Goal: Task Accomplishment & Management: Use online tool/utility

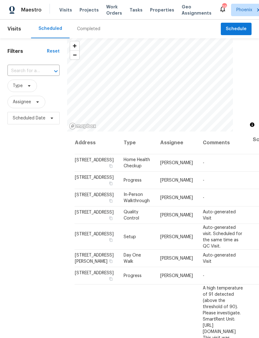
click at [38, 76] on input "text" at bounding box center [24, 71] width 35 height 10
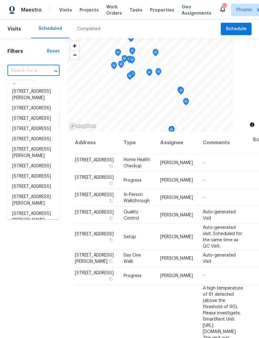
click at [28, 76] on input "text" at bounding box center [24, 71] width 35 height 10
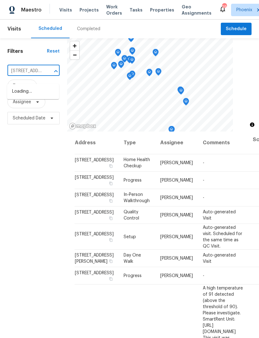
type input "40995 W Portis Dr, Maricopa, AZ 85138"
click at [30, 96] on li "40995 W Portis Dr, Maricopa, AZ 85138" at bounding box center [33, 91] width 52 height 10
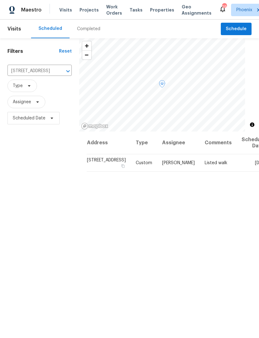
click at [0, 0] on icon at bounding box center [0, 0] width 0 height 0
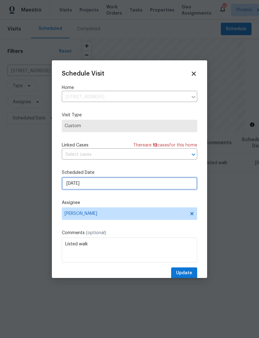
click at [158, 186] on input "8/29/2025" at bounding box center [129, 183] width 135 height 12
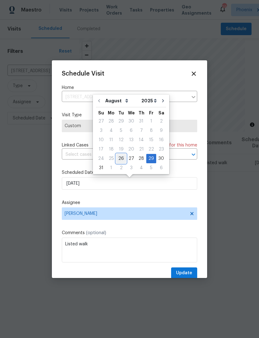
click at [120, 159] on div "26" at bounding box center [121, 158] width 10 height 9
type input "[DATE]"
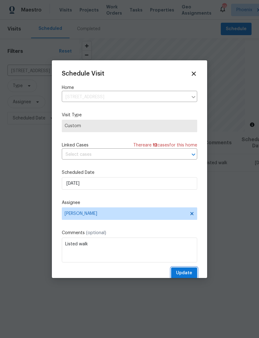
click at [190, 272] on span "Update" at bounding box center [184, 273] width 16 height 8
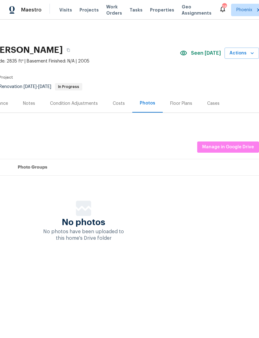
scroll to position [0, 92]
click at [248, 57] on span "Actions" at bounding box center [242, 53] width 25 height 8
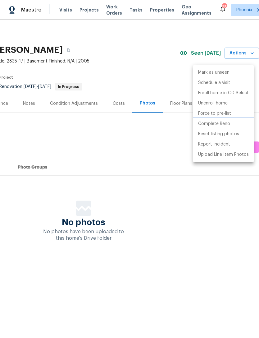
click at [221, 123] on p "Complete Reno" at bounding box center [214, 124] width 32 height 7
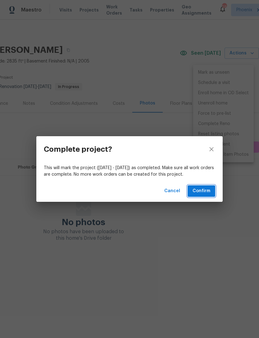
click at [202, 190] on span "Confirm" at bounding box center [202, 191] width 18 height 8
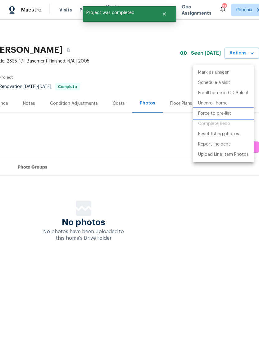
click at [224, 113] on p "Force to pre-list" at bounding box center [214, 113] width 33 height 7
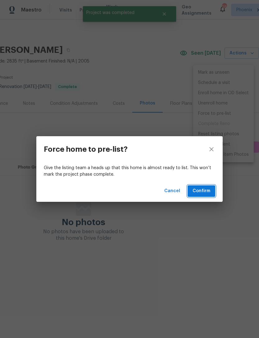
click at [201, 191] on span "Confirm" at bounding box center [202, 191] width 18 height 8
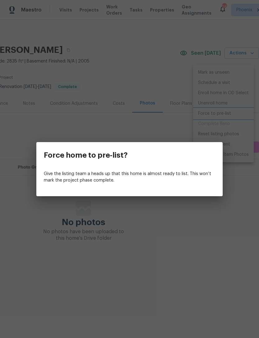
click at [243, 184] on div "Force home to pre-list? Give the listing team a heads up that this home is almo…" at bounding box center [129, 169] width 259 height 338
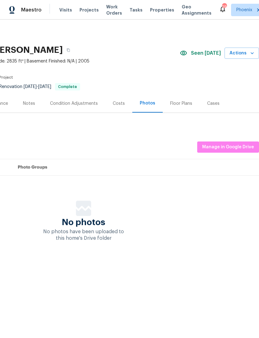
scroll to position [0, 92]
click at [244, 56] on span "Actions" at bounding box center [242, 53] width 25 height 8
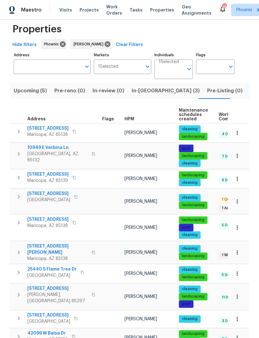
scroll to position [12, 0]
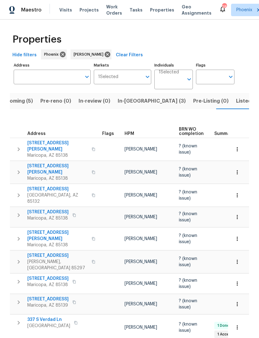
click at [236, 105] on span "Listed (15)" at bounding box center [248, 101] width 25 height 9
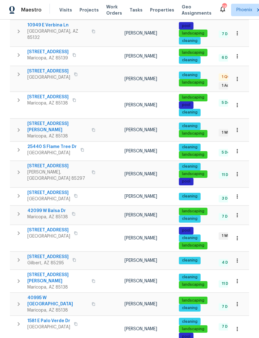
scroll to position [132, 0]
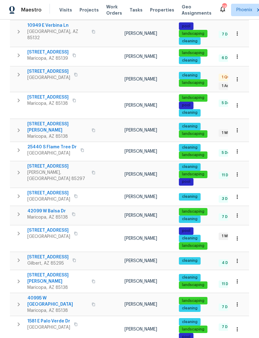
click at [48, 229] on span "4619 W Orchid Ln" at bounding box center [48, 230] width 43 height 6
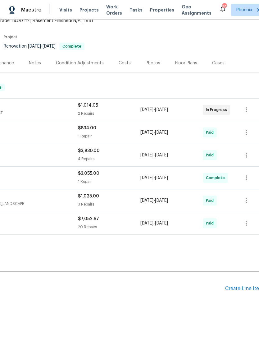
scroll to position [40, 87]
click at [242, 292] on div "Create Line Item" at bounding box center [244, 289] width 38 height 6
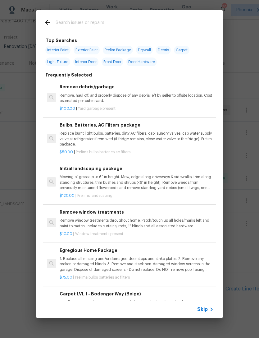
click at [71, 21] on input "text" at bounding box center [122, 23] width 132 height 9
type input "Debris"
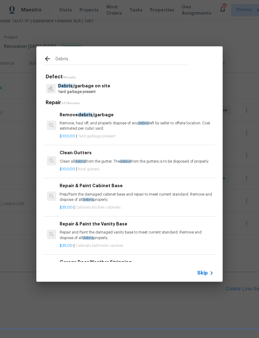
click at [84, 91] on p "Yard garbage present" at bounding box center [84, 91] width 52 height 5
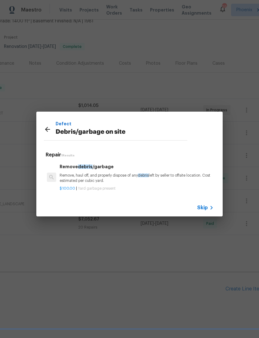
click at [105, 176] on p "Remove, haul off, and properly dispose of any debris left by seller to offsite …" at bounding box center [137, 178] width 154 height 11
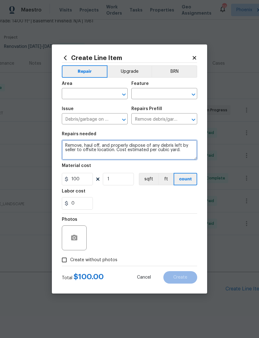
click at [72, 148] on textarea "Remove, haul off, and properly dispose of any debris left by seller to offsite …" at bounding box center [129, 150] width 135 height 20
click at [71, 148] on textarea "Remove, haul off, and properly dispose of any debris left by seller to offsite …" at bounding box center [129, 150] width 135 height 20
click at [68, 149] on textarea "Remove, haul off, and properly dispose of any debris left by seller to offsite …" at bounding box center [129, 150] width 135 height 20
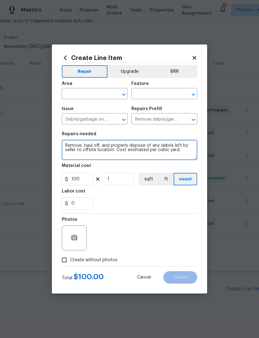
click at [70, 145] on textarea "Remove, haul off, and properly dispose of any debris left by seller to offsite …" at bounding box center [129, 150] width 135 height 20
type textarea "Remove mattress, fold away bed, all debris in garage. Remove all miscellaneous …"
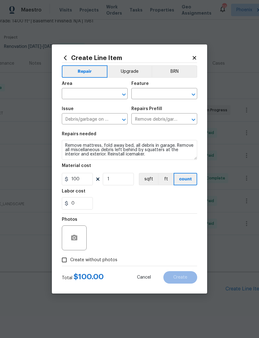
click at [134, 213] on div at bounding box center [129, 213] width 135 height 0
click at [83, 181] on input "100" at bounding box center [77, 179] width 31 height 12
type input "150"
click at [157, 201] on div "0" at bounding box center [129, 203] width 135 height 12
click at [107, 93] on input "text" at bounding box center [86, 94] width 48 height 10
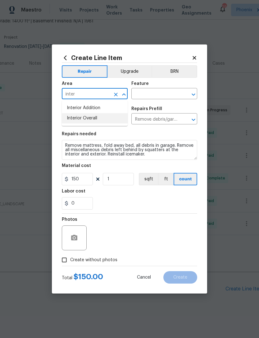
click at [91, 119] on li "Interior Overall" at bounding box center [95, 118] width 66 height 10
type input "Interior Overall"
click at [171, 97] on input "text" at bounding box center [155, 94] width 48 height 10
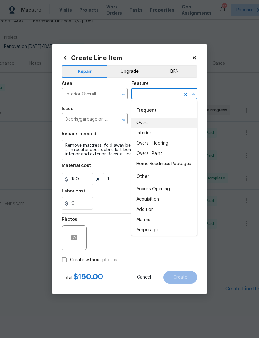
click at [143, 124] on li "Overall" at bounding box center [164, 123] width 66 height 10
type input "Overall"
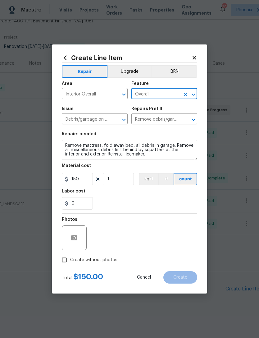
click at [186, 93] on icon "Clear" at bounding box center [186, 95] width 4 height 4
click at [167, 95] on input "text" at bounding box center [155, 94] width 48 height 10
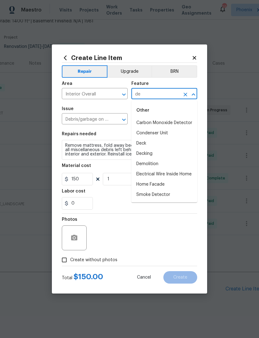
type input "d"
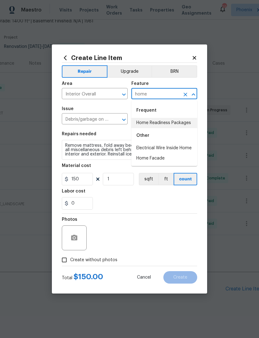
click at [180, 123] on li "Home Readiness Packages" at bounding box center [164, 123] width 66 height 10
type input "Home Readiness Packages"
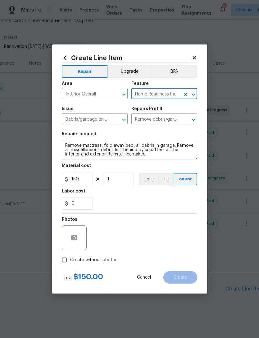
click at [134, 204] on div "0" at bounding box center [129, 203] width 135 height 12
click at [74, 238] on circle "button" at bounding box center [74, 238] width 2 height 2
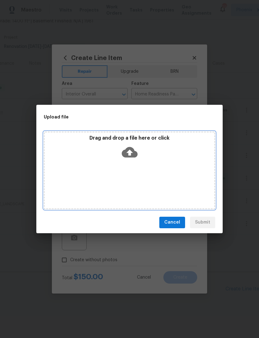
click at [135, 156] on icon at bounding box center [130, 152] width 16 height 11
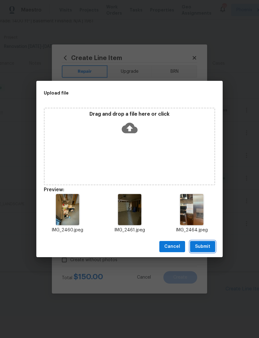
click at [204, 248] on span "Submit" at bounding box center [202, 247] width 15 height 8
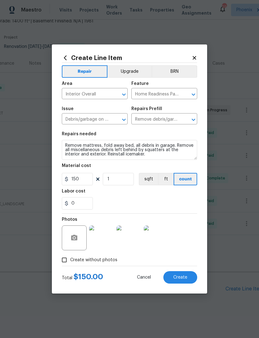
click at [180, 278] on span "Create" at bounding box center [180, 277] width 14 height 5
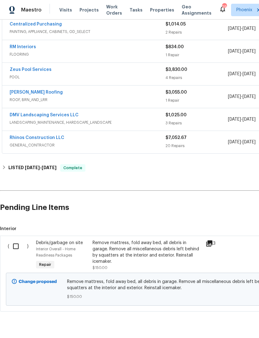
scroll to position [121, 0]
click at [144, 241] on div "Remove mattress, fold away bed, all debris in garage. Remove all miscellaneous …" at bounding box center [147, 252] width 109 height 25
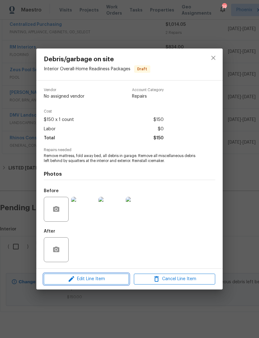
click at [97, 284] on button "Edit Line Item" at bounding box center [86, 278] width 85 height 11
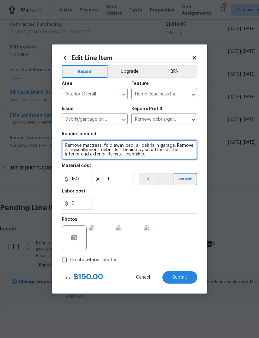
click at [65, 144] on textarea "Remove mattress, fold away bed, all debris in garage. Remove all miscellaneous …" at bounding box center [129, 150] width 135 height 20
click at [107, 155] on textarea "1. Remove mattress, fold away bed, all debris in garage. Remove all miscellaneo…" at bounding box center [129, 150] width 135 height 20
click at [165, 159] on textarea "1. Remove mattress, fold away bed, all debris in garage. Remove all miscellaneo…" at bounding box center [129, 150] width 135 height 20
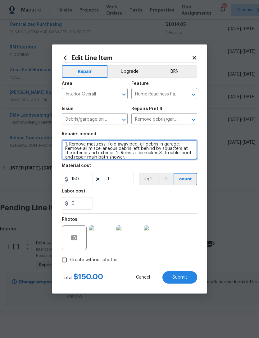
scroll to position [1, 0]
type textarea "1. Remove mattress, fold away bed, all debris in garage. Remove all miscellaneo…"
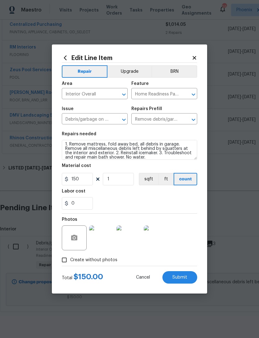
click at [177, 203] on div "0" at bounding box center [129, 203] width 135 height 12
click at [184, 276] on span "Submit" at bounding box center [179, 277] width 15 height 5
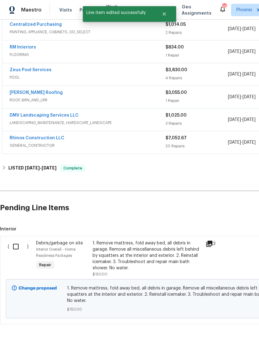
click at [17, 240] on input "checkbox" at bounding box center [18, 246] width 18 height 13
checkbox input "true"
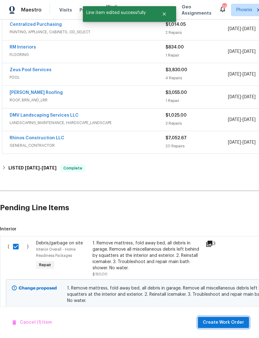
click at [233, 322] on span "Create Work Order" at bounding box center [223, 322] width 41 height 8
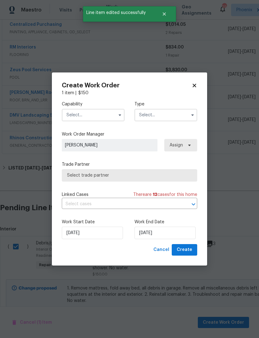
click at [106, 111] on input "text" at bounding box center [93, 115] width 63 height 12
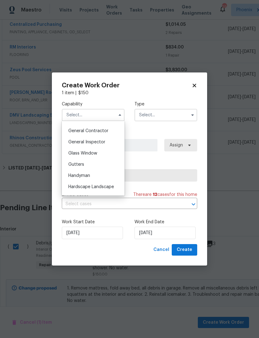
scroll to position [292, 0]
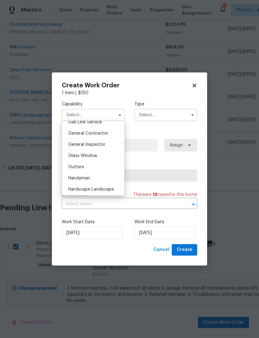
click at [102, 138] on div "General Contractor" at bounding box center [93, 133] width 60 height 11
type input "General Contractor"
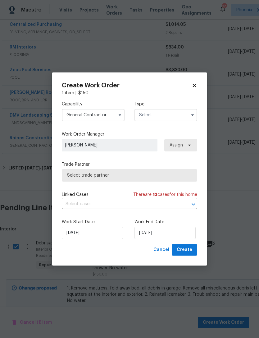
click at [176, 119] on input "text" at bounding box center [165, 115] width 63 height 12
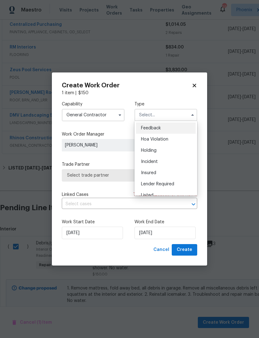
scroll to position [0, 0]
click at [150, 161] on span "Incident" at bounding box center [149, 161] width 17 height 4
type input "Incident"
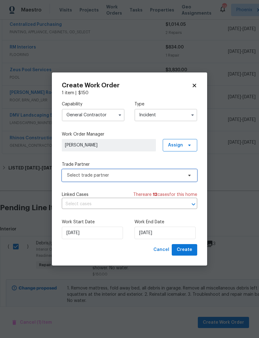
click at [108, 175] on span "Select trade partner" at bounding box center [125, 175] width 116 height 6
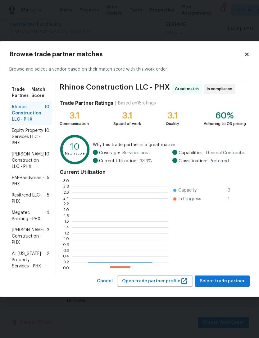
scroll to position [87, 96]
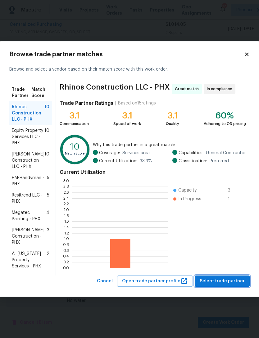
click at [232, 284] on span "Select trade partner" at bounding box center [222, 281] width 45 height 8
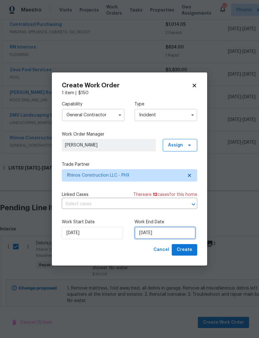
click at [180, 234] on input "[DATE]" at bounding box center [164, 232] width 61 height 12
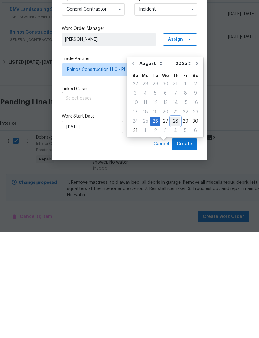
click at [173, 222] on div "28" at bounding box center [176, 226] width 10 height 9
type input "[DATE]"
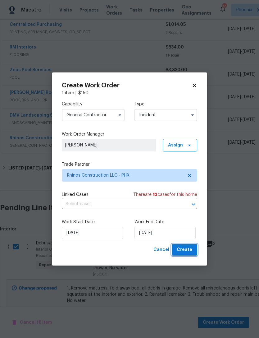
click at [186, 248] on span "Create" at bounding box center [185, 250] width 16 height 8
checkbox input "false"
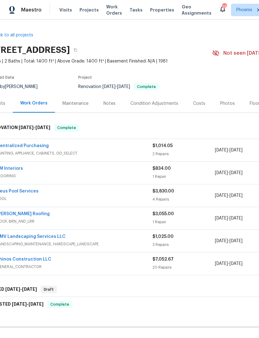
scroll to position [0, 14]
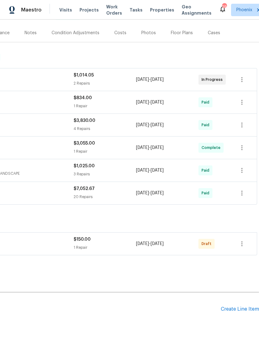
scroll to position [69, 92]
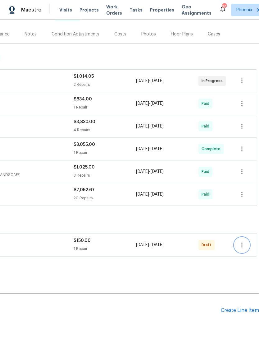
click at [243, 248] on icon "button" at bounding box center [241, 244] width 7 height 7
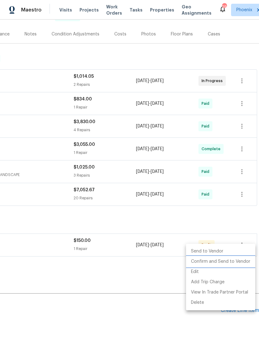
click at [217, 261] on li "Confirm and Send to Vendor" at bounding box center [220, 261] width 69 height 10
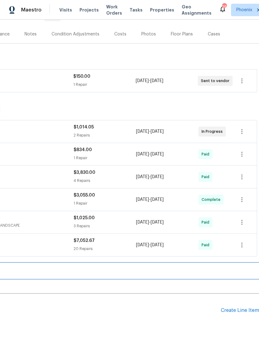
click at [195, 278] on div "LISTED [DATE] - [DATE] Complete" at bounding box center [83, 270] width 351 height 15
